Goal: Find contact information

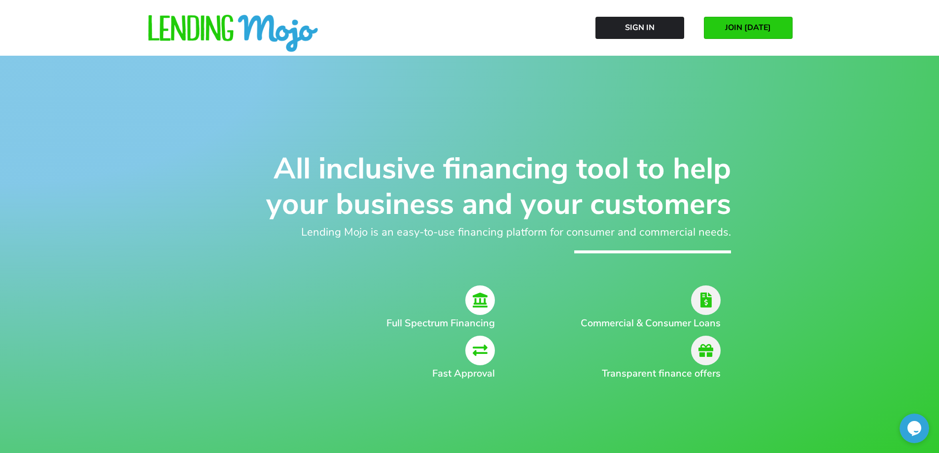
click at [758, 31] on span "JOIN [DATE]" at bounding box center [748, 27] width 46 height 9
